Goal: Information Seeking & Learning: Check status

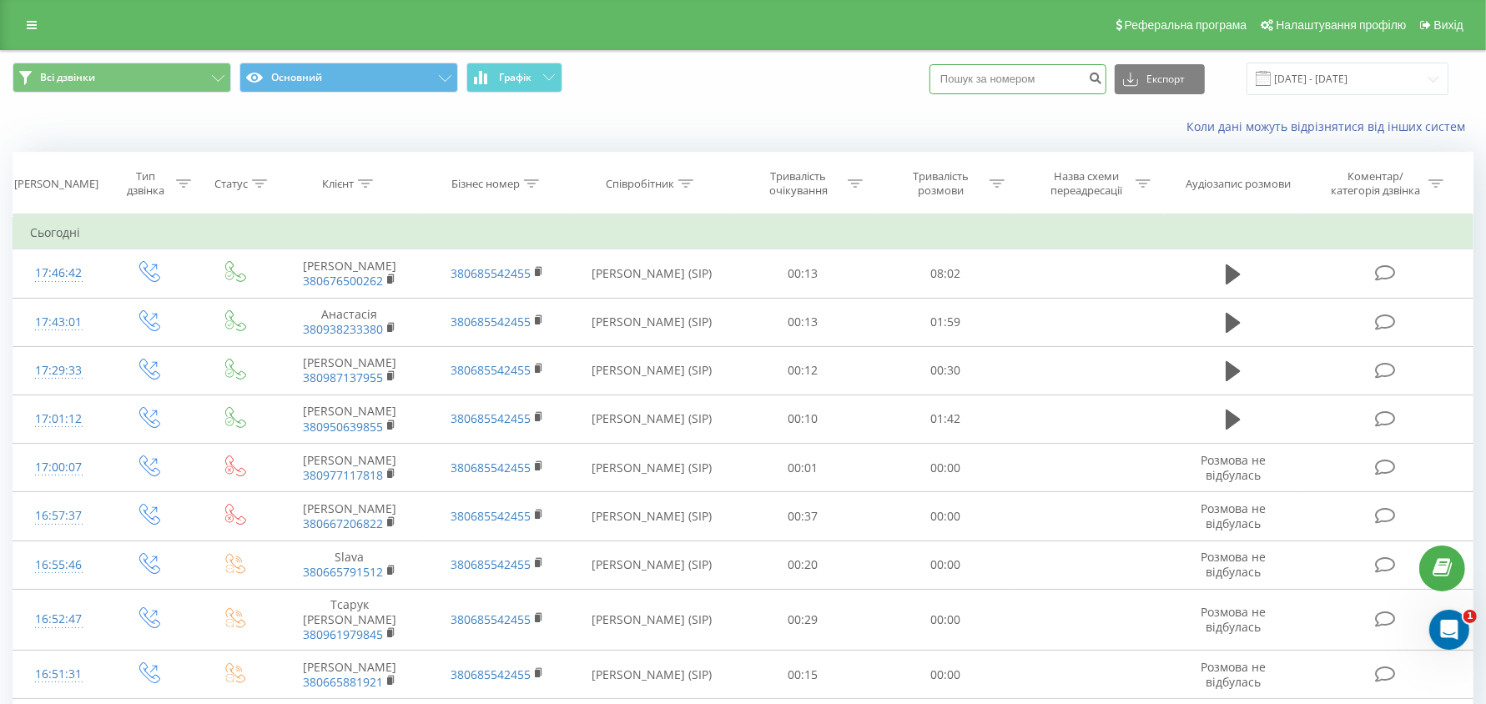
click at [1075, 73] on input at bounding box center [1017, 79] width 177 height 30
paste input "380 95 022-29-46"
type input "380950222946"
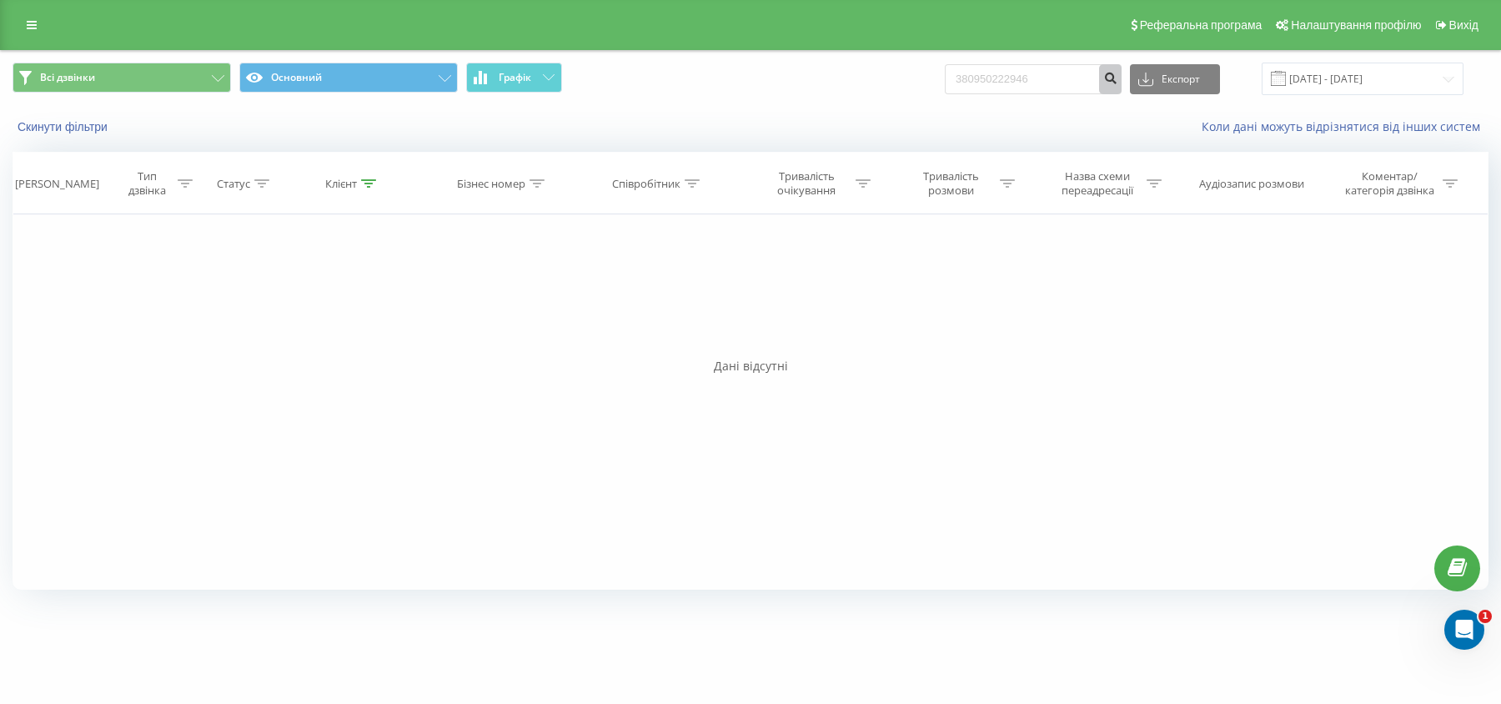
click at [1122, 75] on button "submit" at bounding box center [1110, 79] width 23 height 30
